Goal: Information Seeking & Learning: Learn about a topic

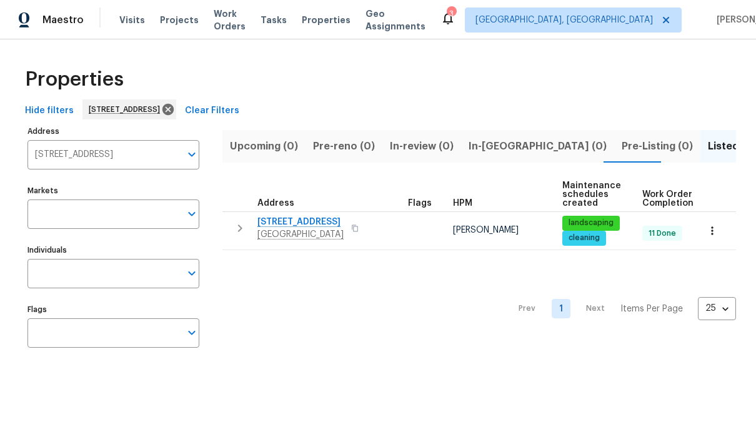
click at [154, 158] on input "[STREET_ADDRESS]" at bounding box center [103, 154] width 153 height 29
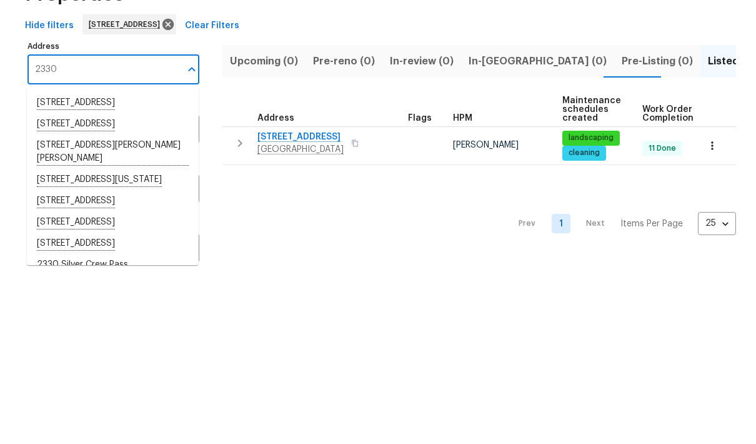
type input "2330"
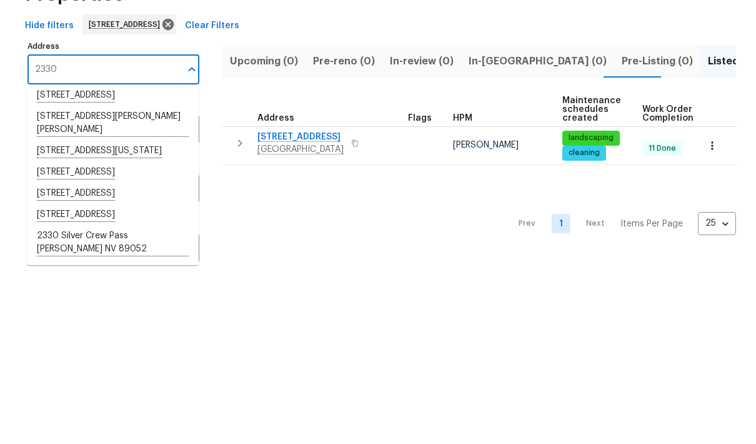
scroll to position [35, 0]
click at [129, 191] on li "[STREET_ADDRESS][PERSON_NAME][PERSON_NAME]" at bounding box center [113, 208] width 172 height 34
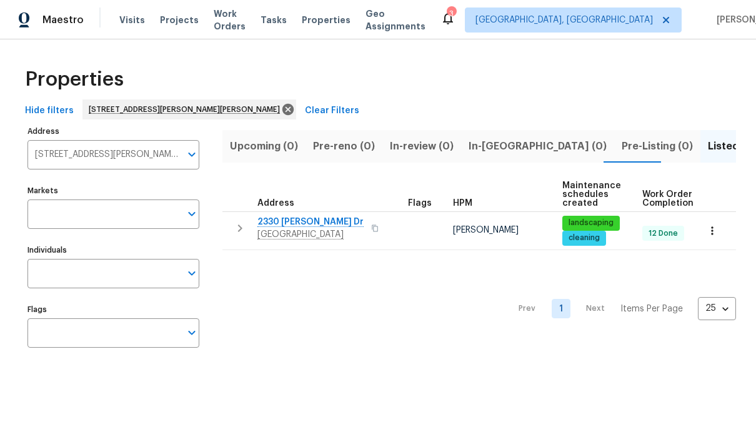
click at [281, 221] on span "2330 [PERSON_NAME] Dr" at bounding box center [310, 222] width 106 height 12
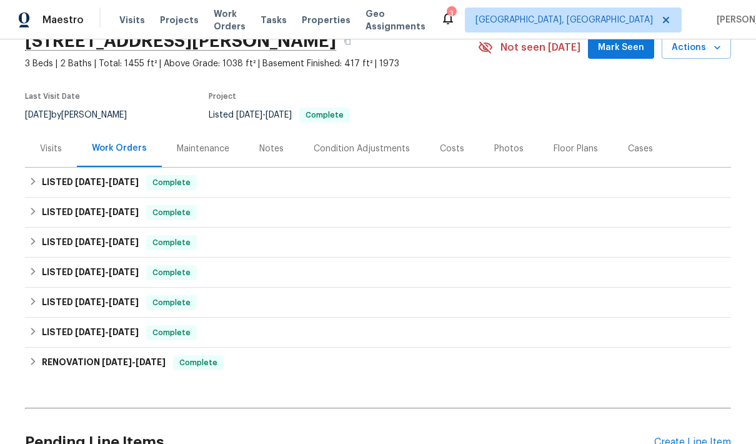
scroll to position [106, 0]
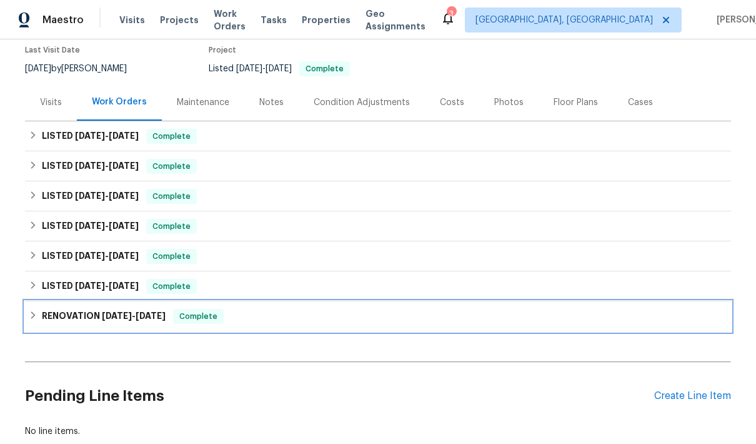
click at [39, 322] on div "RENOVATION [DATE] - [DATE] Complete" at bounding box center [378, 316] width 699 height 15
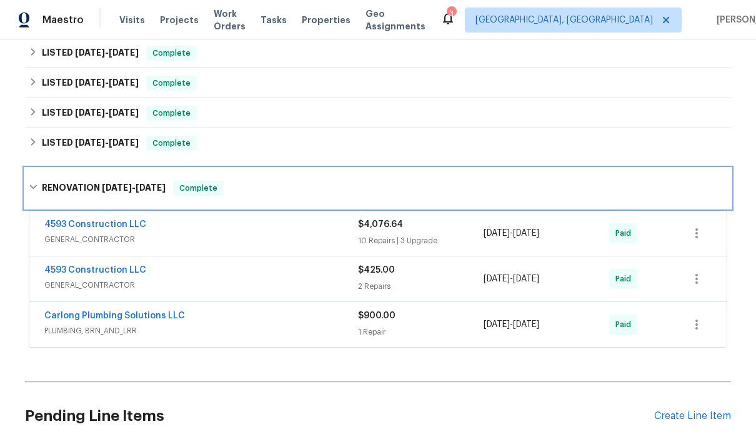
scroll to position [249, 0]
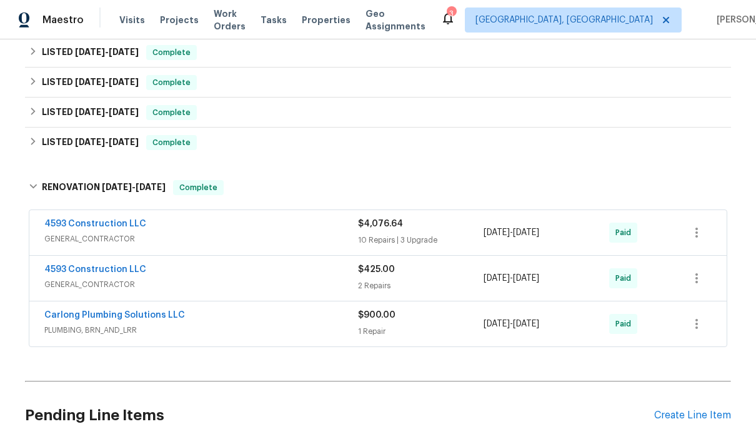
click at [214, 236] on span "GENERAL_CONTRACTOR" at bounding box center [201, 238] width 314 height 12
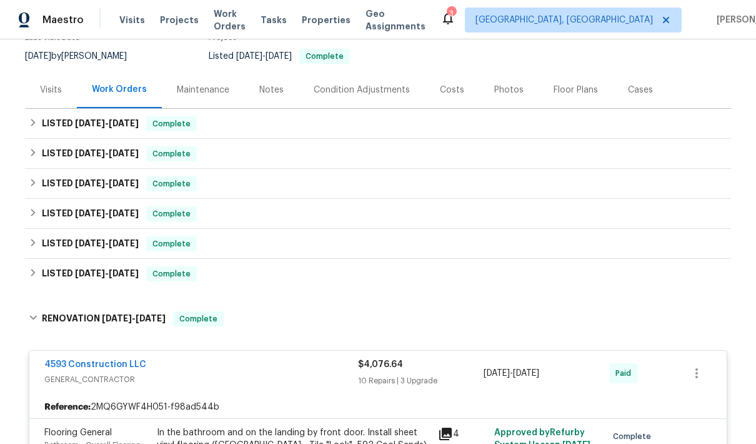
scroll to position [119, 0]
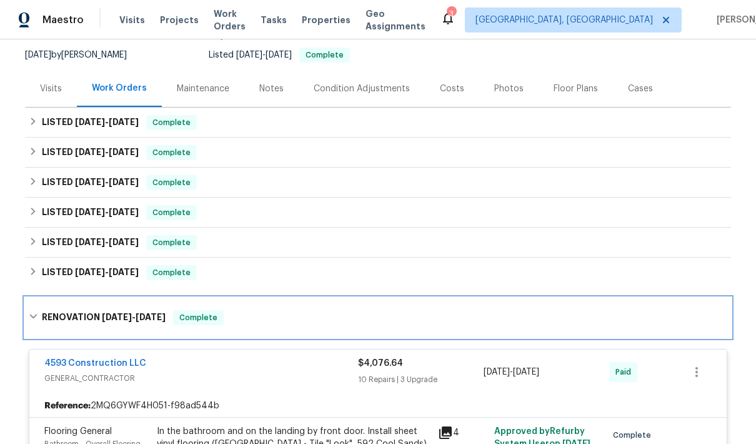
click at [32, 316] on icon at bounding box center [32, 316] width 7 height 4
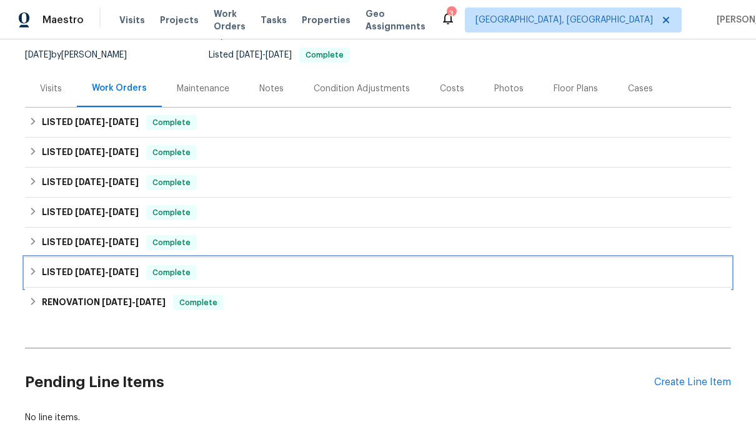
click at [31, 271] on icon at bounding box center [33, 271] width 9 height 9
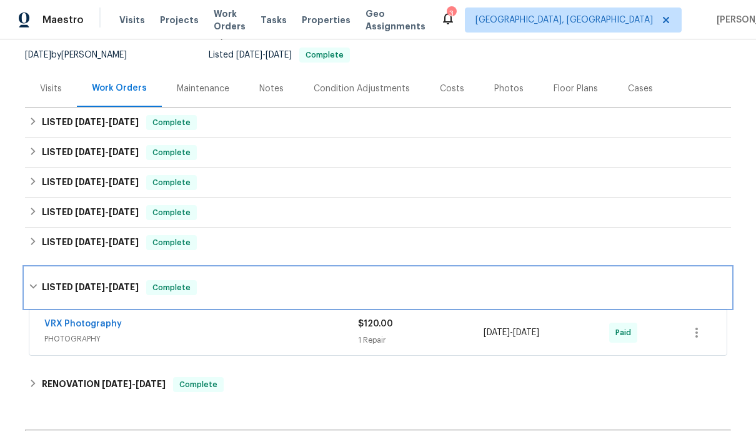
click at [31, 291] on icon at bounding box center [33, 286] width 9 height 9
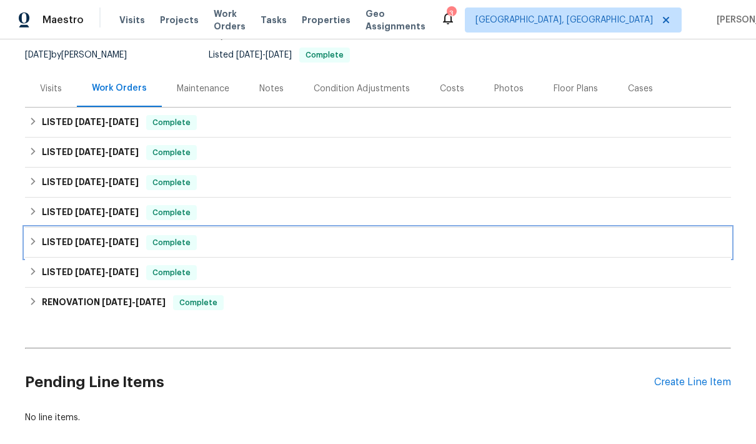
click at [36, 245] on icon at bounding box center [33, 241] width 9 height 9
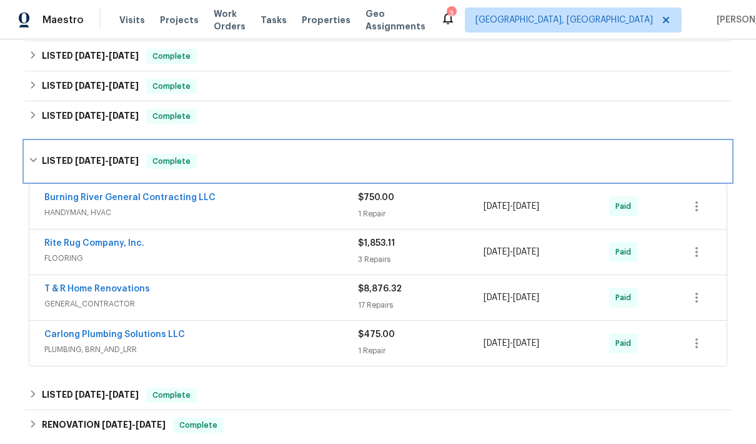
scroll to position [216, 0]
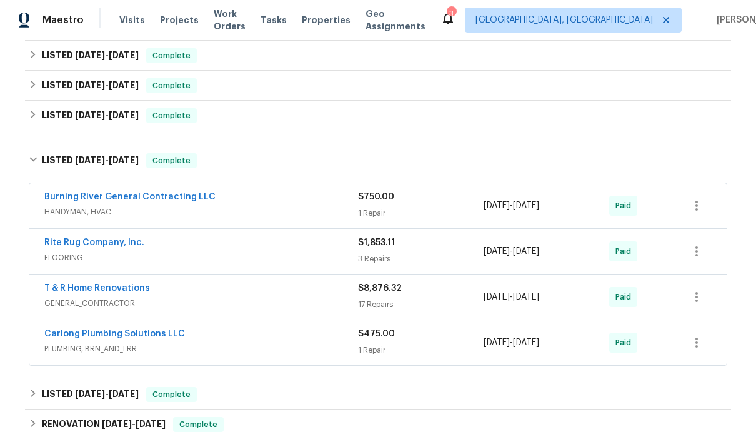
click at [127, 257] on span "FLOORING" at bounding box center [201, 257] width 314 height 12
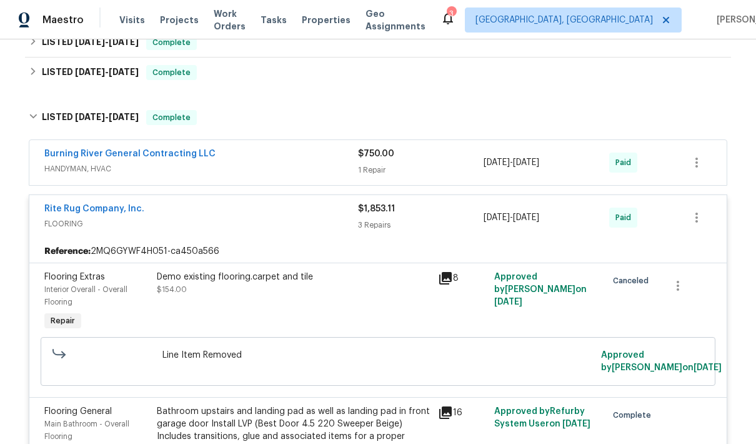
scroll to position [302, 0]
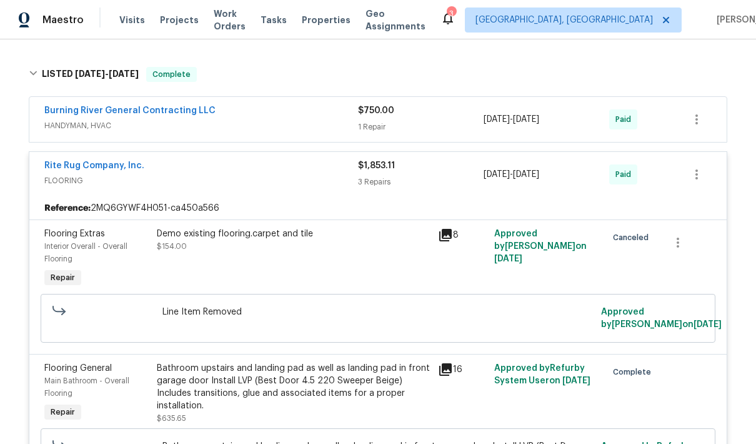
click at [452, 231] on icon at bounding box center [445, 235] width 12 height 12
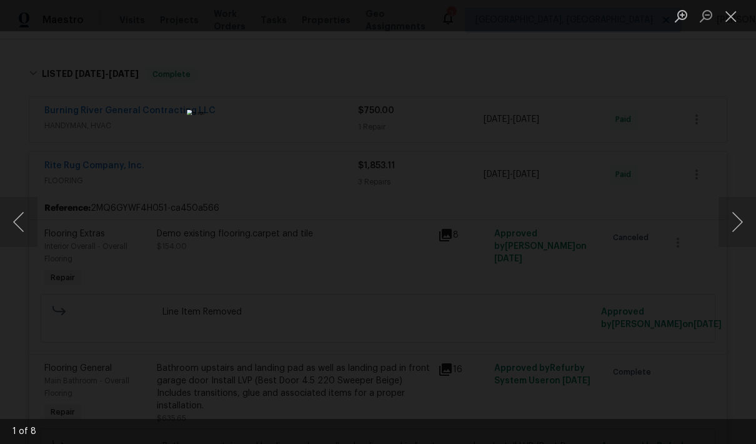
click at [743, 226] on button "Next image" at bounding box center [737, 222] width 37 height 50
click at [742, 222] on button "Next image" at bounding box center [737, 222] width 37 height 50
click at [745, 222] on button "Next image" at bounding box center [737, 222] width 37 height 50
click at [739, 221] on button "Next image" at bounding box center [737, 222] width 37 height 50
click at [739, 225] on button "Next image" at bounding box center [737, 222] width 37 height 50
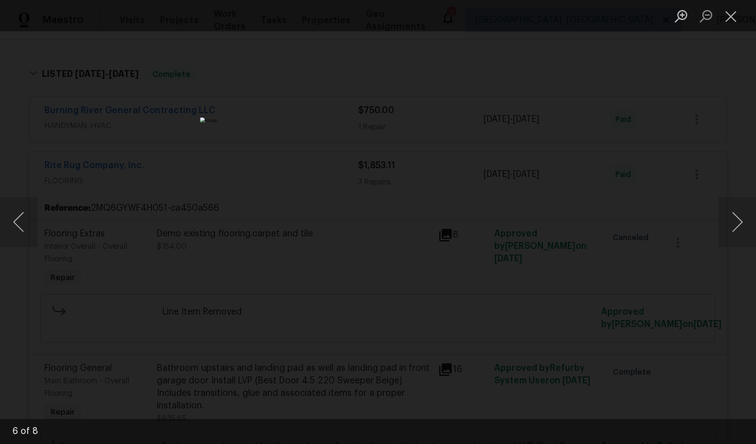
click at [736, 232] on button "Next image" at bounding box center [737, 222] width 37 height 50
click at [737, 229] on button "Next image" at bounding box center [737, 222] width 37 height 50
click at [736, 22] on button "Close lightbox" at bounding box center [731, 16] width 25 height 22
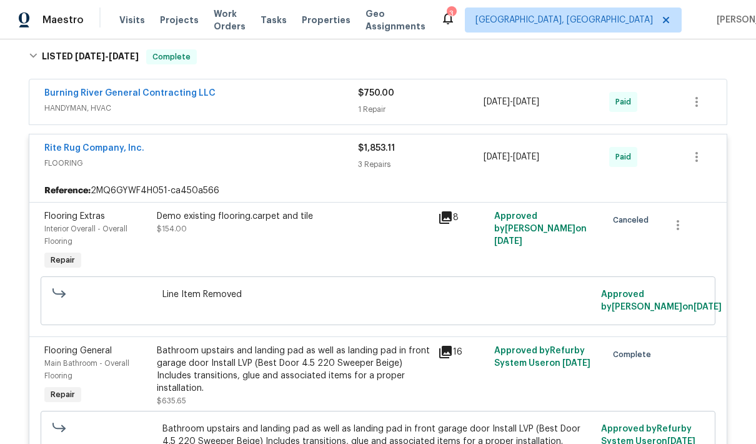
scroll to position [321, 0]
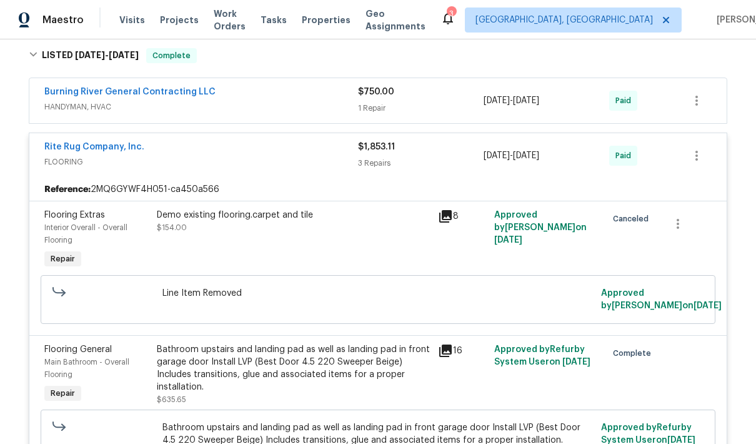
click at [186, 152] on div "Rite Rug Company, Inc." at bounding box center [201, 148] width 314 height 15
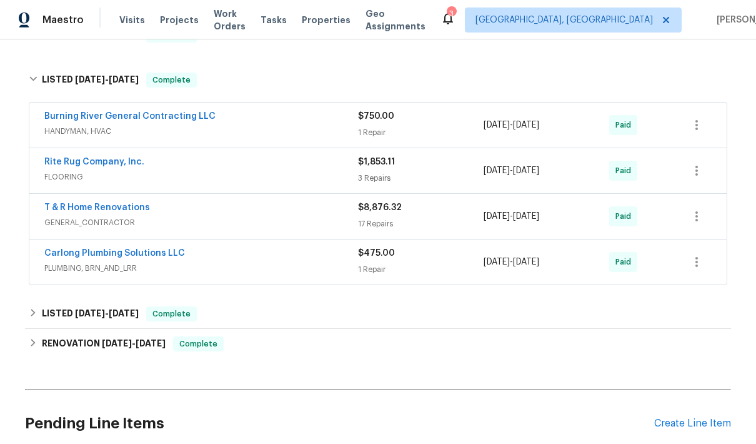
scroll to position [288, 0]
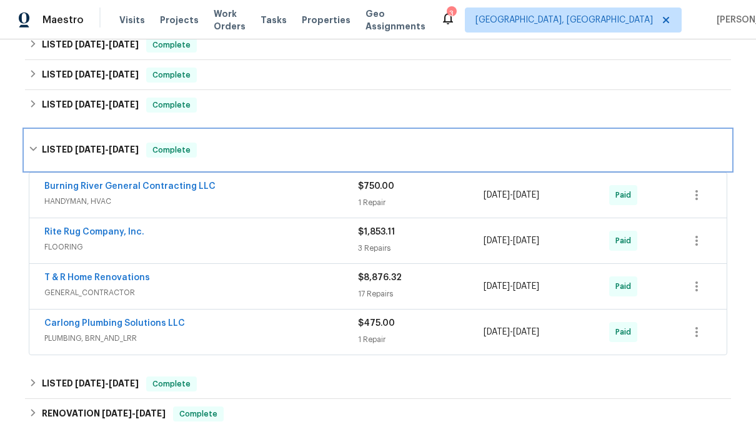
click at [34, 151] on icon at bounding box center [32, 149] width 7 height 4
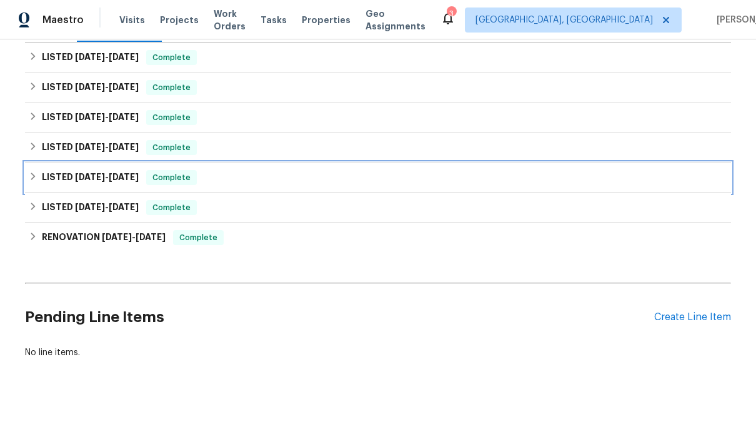
scroll to position [134, 0]
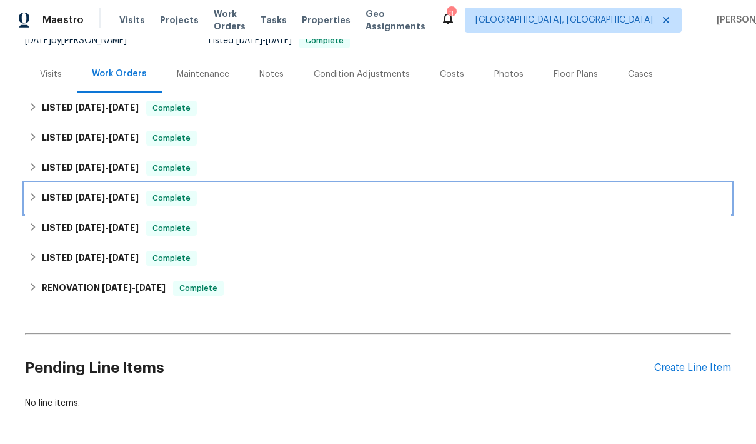
click at [31, 201] on icon at bounding box center [33, 196] width 9 height 9
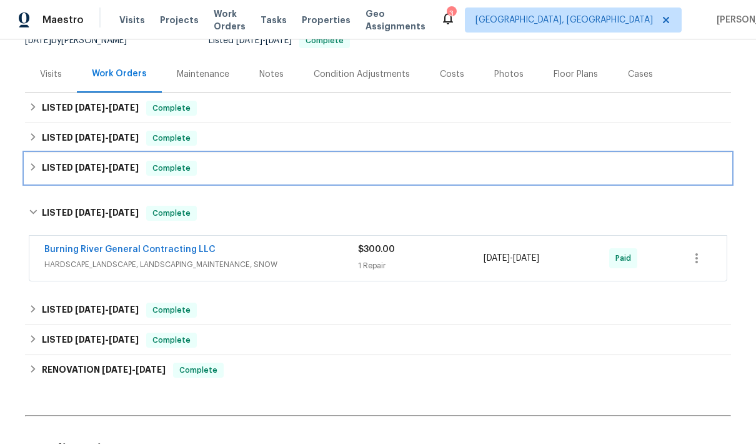
click at [26, 168] on div "LISTED 8/20/25 - 8/21/25 Complete" at bounding box center [378, 168] width 706 height 30
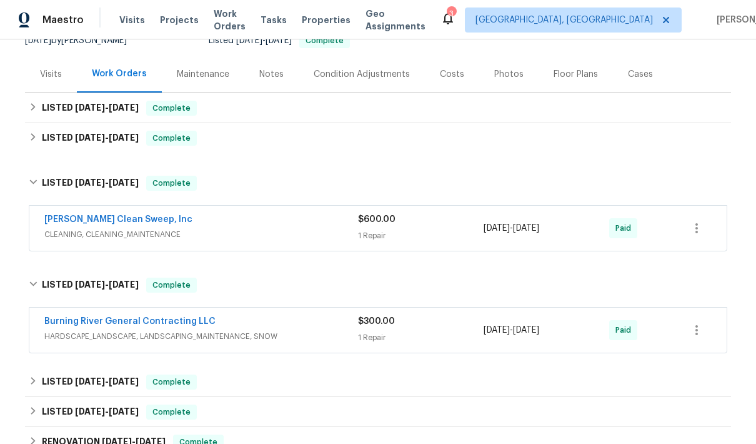
click at [272, 236] on span "CLEANING, CLEANING_MAINTENANCE" at bounding box center [201, 234] width 314 height 12
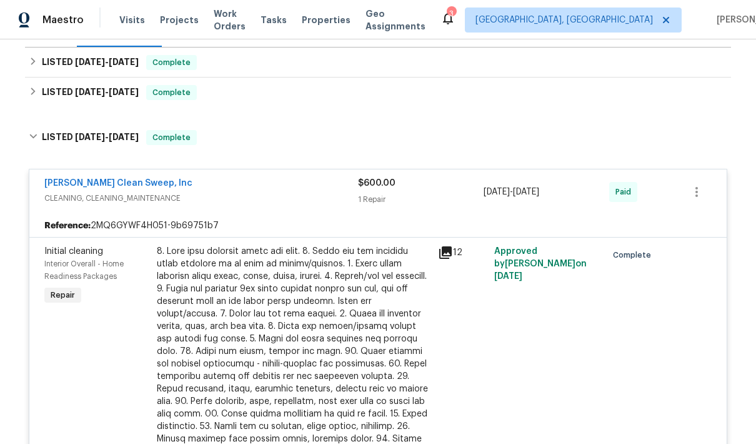
scroll to position [167, 0]
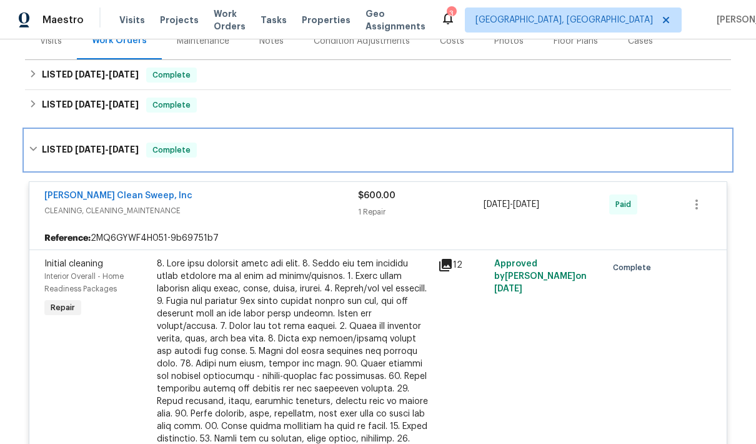
click at [36, 151] on icon at bounding box center [33, 148] width 9 height 9
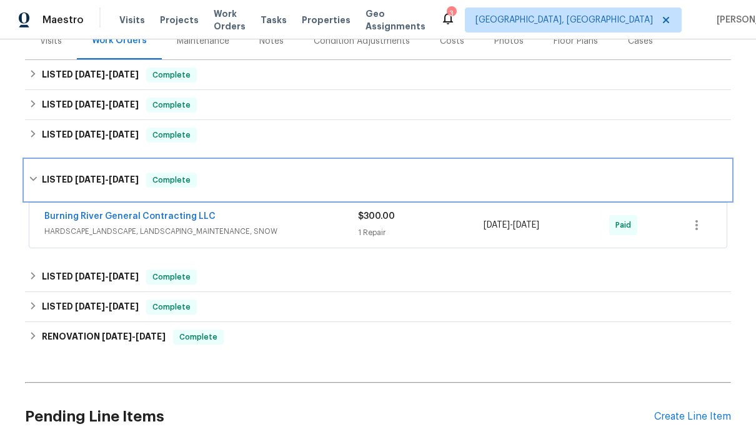
click at [34, 183] on icon at bounding box center [33, 178] width 9 height 9
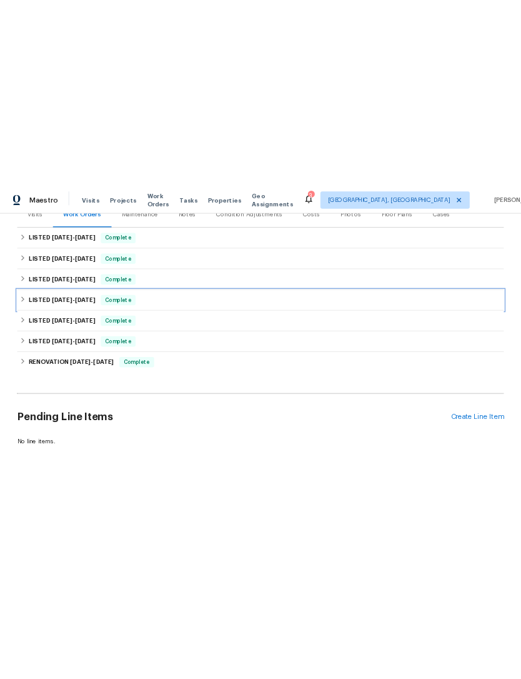
scroll to position [134, 0]
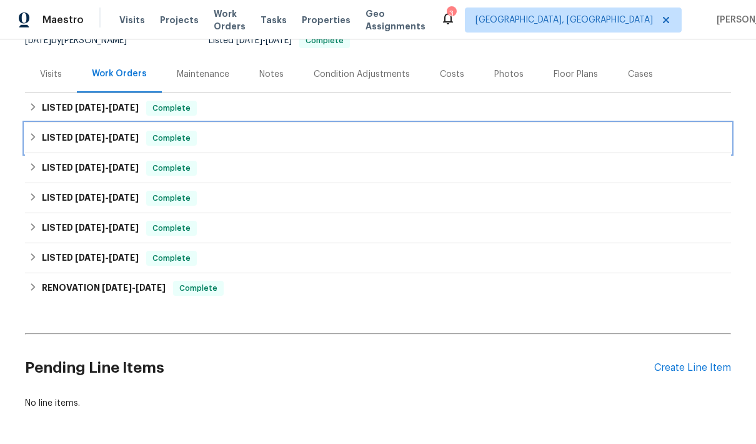
click at [30, 136] on icon at bounding box center [33, 136] width 9 height 9
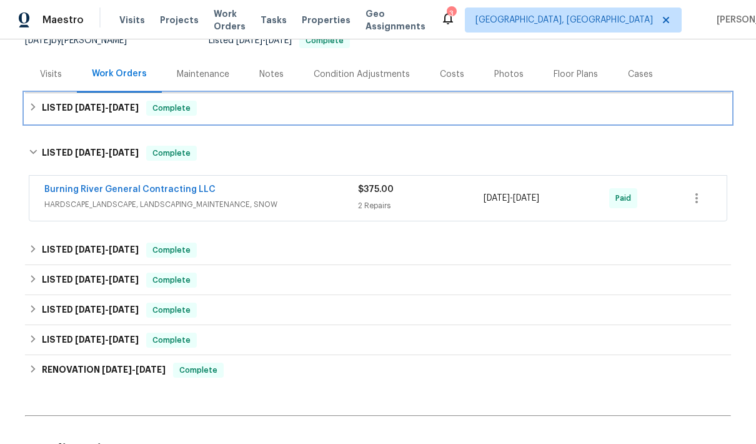
click at [42, 109] on h6 "LISTED 8/29/25 - 8/31/25" at bounding box center [90, 108] width 97 height 15
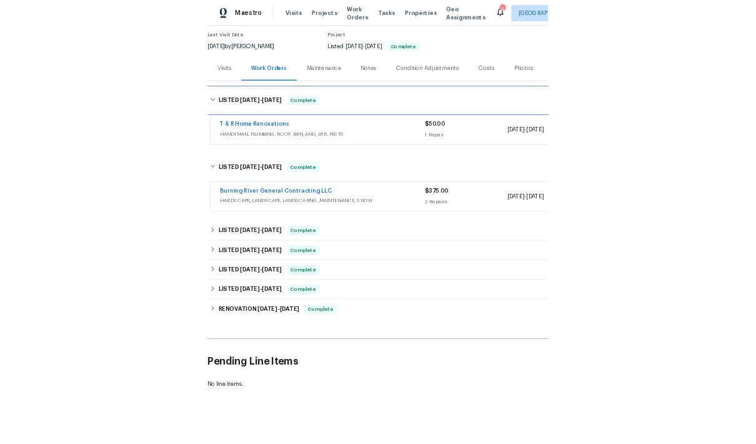
scroll to position [52, 0]
